Goal: Task Accomplishment & Management: Use online tool/utility

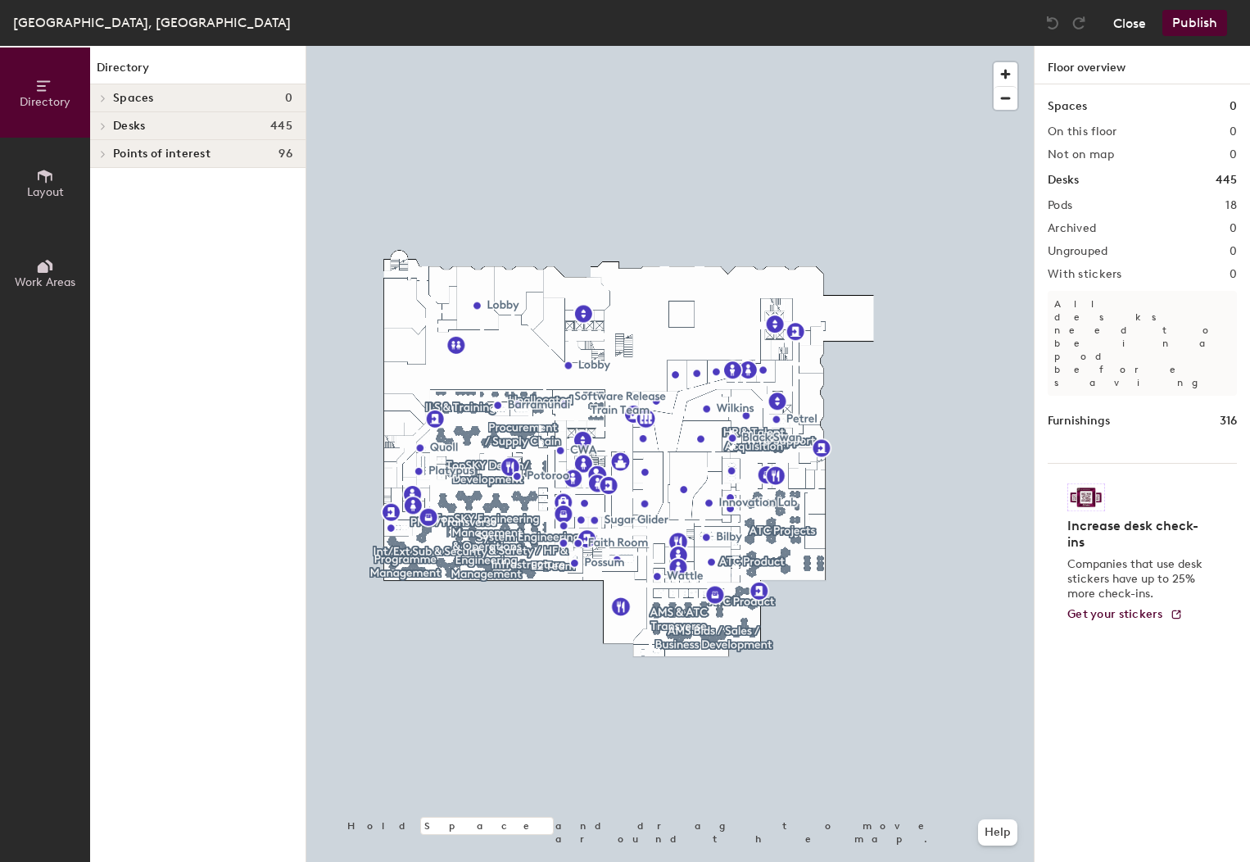
click at [1128, 20] on button "Close" at bounding box center [1129, 23] width 33 height 26
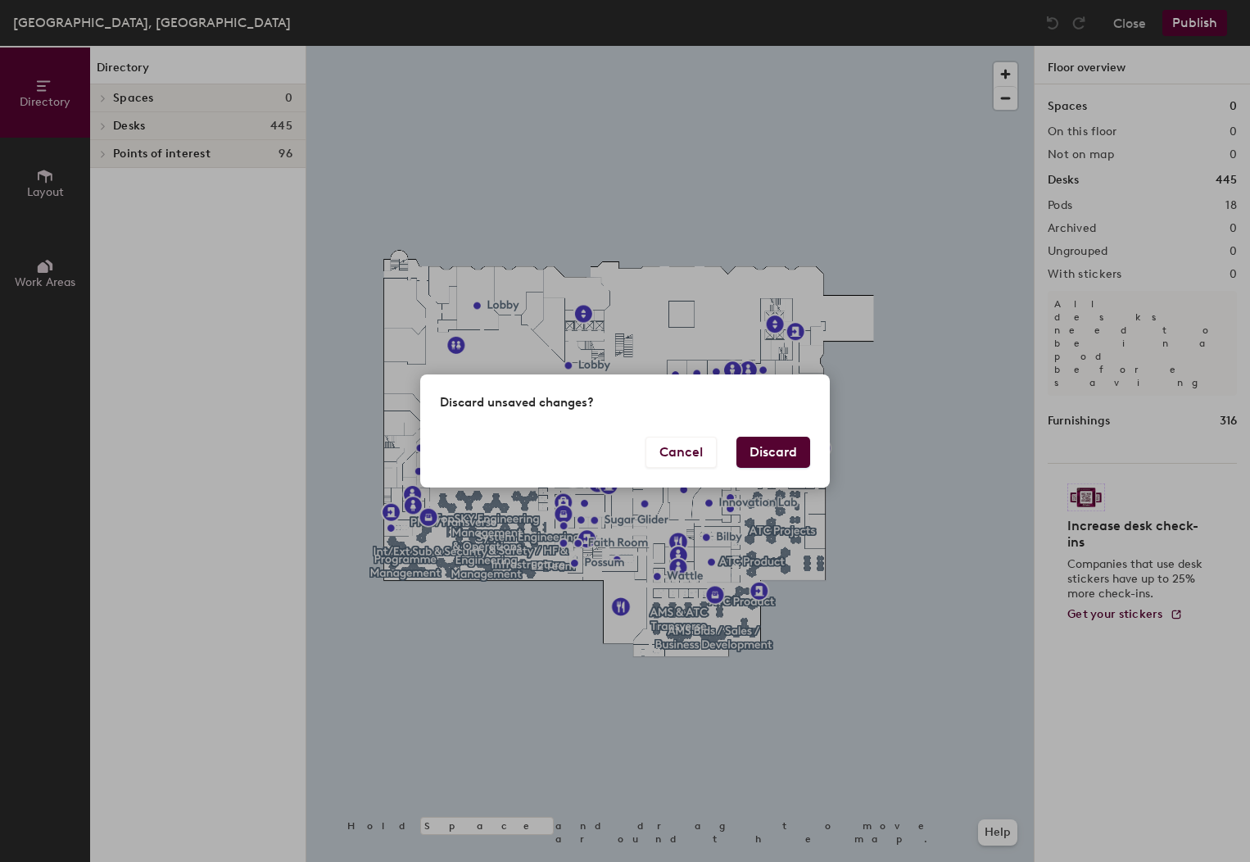
click at [743, 455] on button "Discard" at bounding box center [773, 452] width 74 height 31
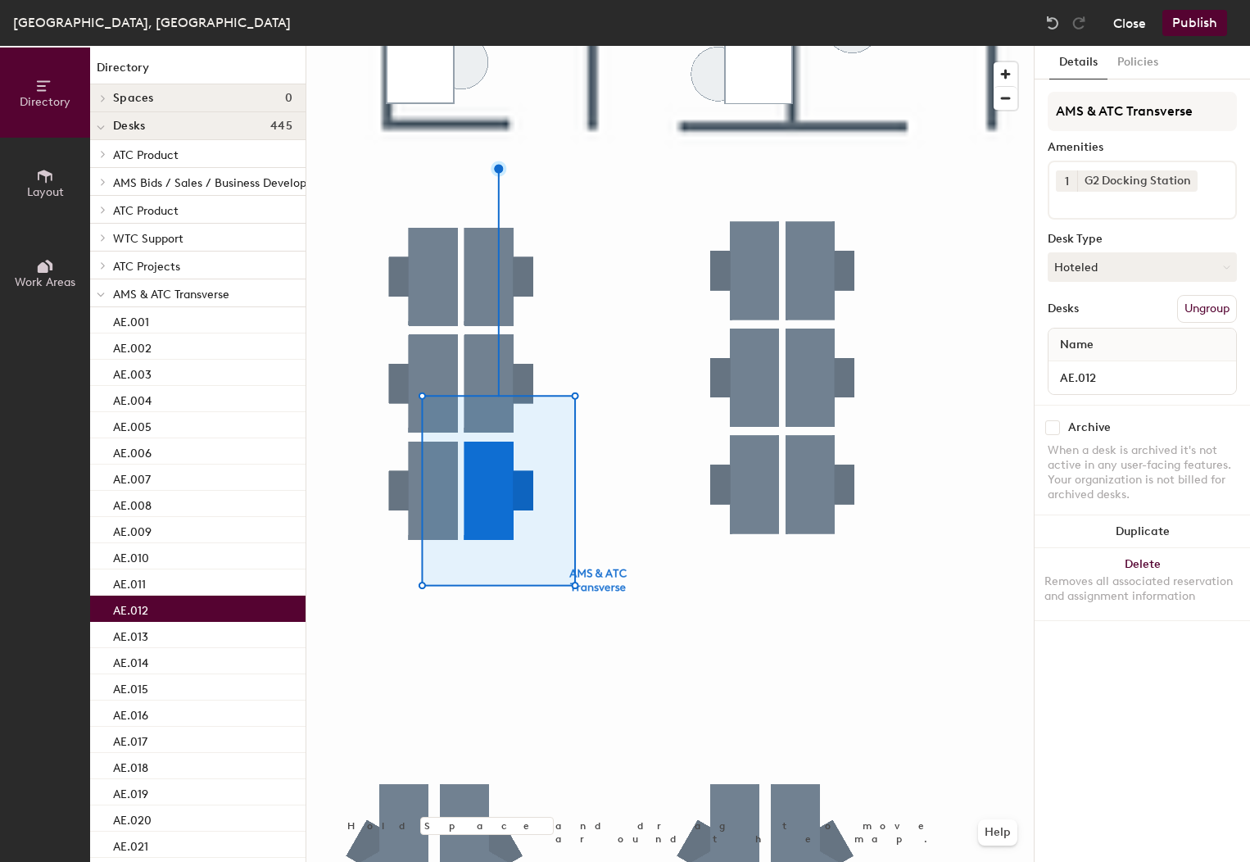
click at [1135, 21] on button "Close" at bounding box center [1129, 23] width 33 height 26
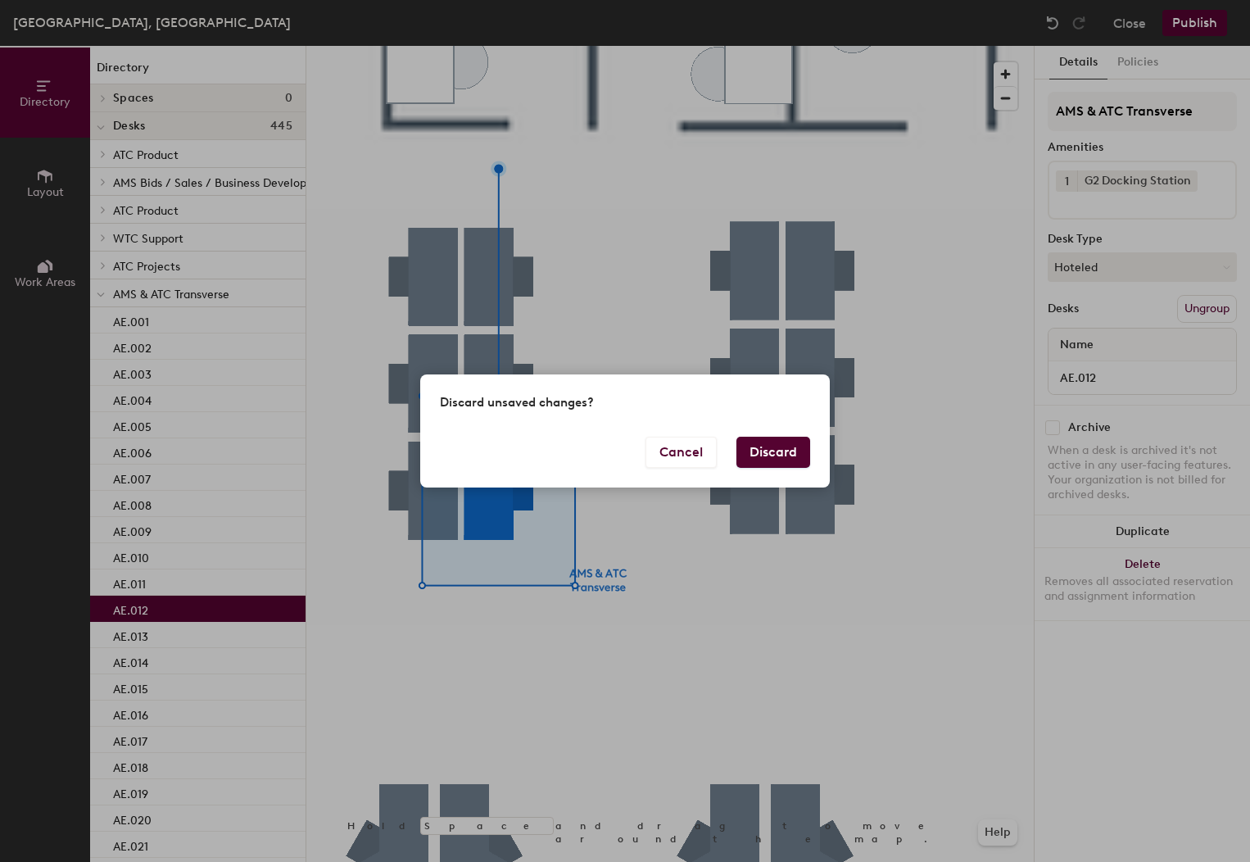
click at [757, 464] on button "Discard" at bounding box center [773, 452] width 74 height 31
